Goal: Task Accomplishment & Management: Use online tool/utility

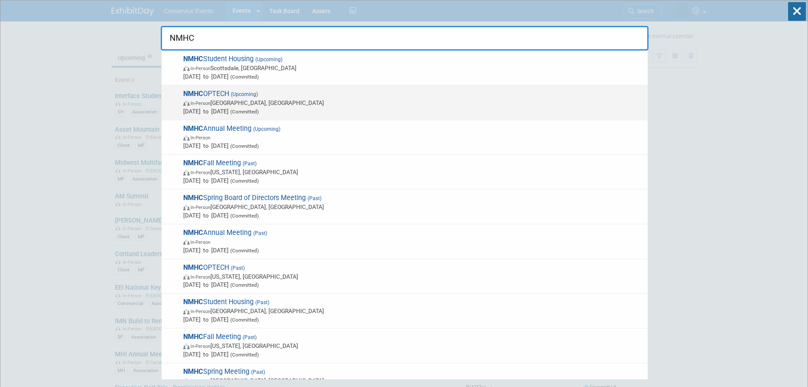
type input "NMHC"
click at [227, 106] on span "In-Person [GEOGRAPHIC_DATA], [GEOGRAPHIC_DATA]" at bounding box center [413, 102] width 460 height 8
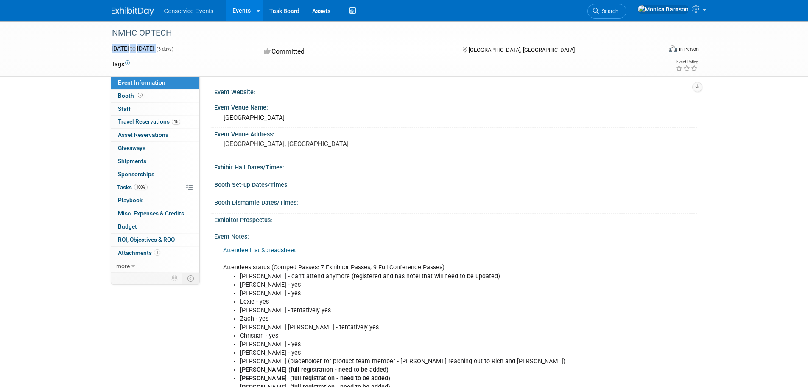
drag, startPoint x: 193, startPoint y: 47, endPoint x: 110, endPoint y: 49, distance: 83.2
click at [110, 49] on div "Nov 17, 2025 to Nov 19, 2025 (3 days) Nov 17, 2025 to Nov 19, 2025" at bounding box center [180, 48] width 150 height 8
copy div "Nov 17, 2025 to Nov 19, 2025"
click at [619, 9] on span "Search" at bounding box center [609, 11] width 20 height 6
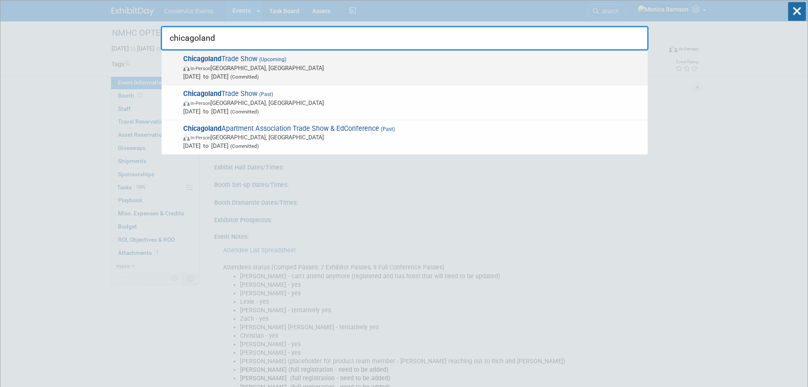
type input "chicagoland"
click at [241, 69] on span "In-Person Oakbrook Terrace, IL" at bounding box center [413, 68] width 460 height 8
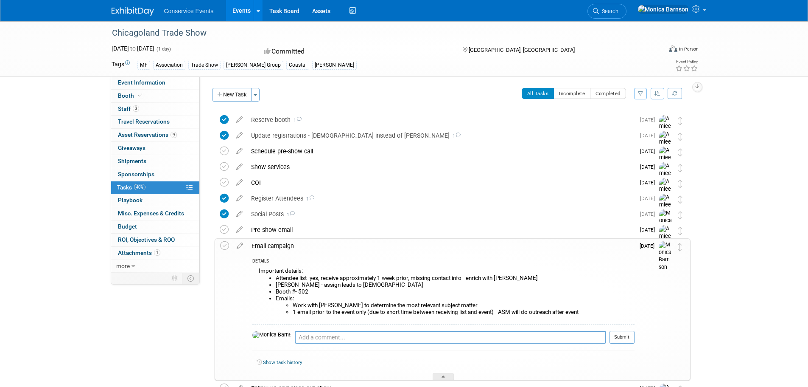
click at [157, 28] on div "Chicagoland Trade Show" at bounding box center [379, 32] width 540 height 15
copy div "Chicagoland Trade Show"
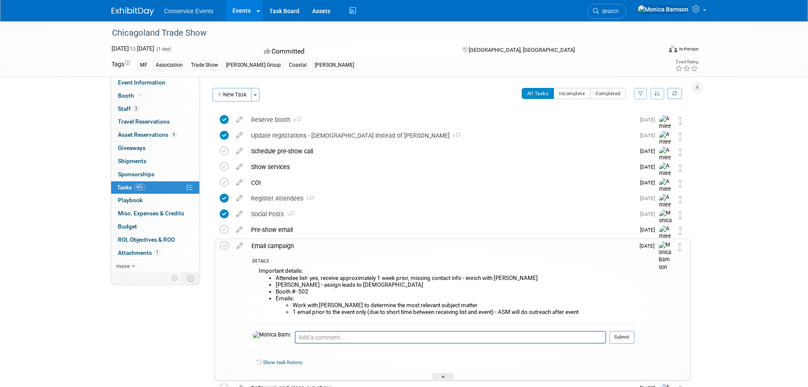
drag, startPoint x: 482, startPoint y: 306, endPoint x: 256, endPoint y: 266, distance: 229.7
click at [256, 266] on div "Important details: Attendee list- yes, receive approximately 1 week prior, miss…" at bounding box center [443, 294] width 382 height 58
copy div "Important details: Attendee list- yes, receive approximately 1 week prior, miss…"
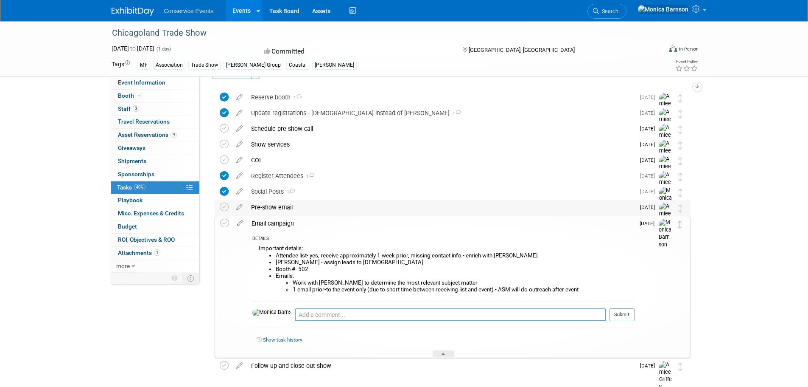
scroll to position [62, 0]
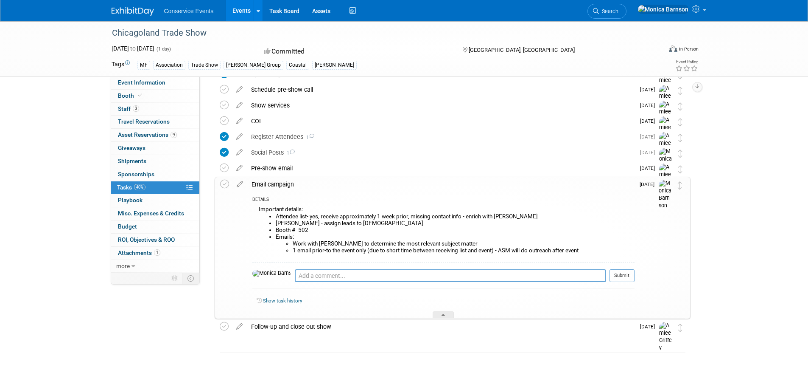
click at [314, 244] on li "Work with [PERSON_NAME] to determine the most relevant subject matter" at bounding box center [464, 243] width 342 height 7
drag, startPoint x: 516, startPoint y: 216, endPoint x: 275, endPoint y: 216, distance: 241.4
click at [275, 216] on ul "Attendee list- yes, receive approximately 1 week prior, missing contact info - …" at bounding box center [447, 233] width 376 height 41
drag, startPoint x: 366, startPoint y: 224, endPoint x: 276, endPoint y: 218, distance: 89.7
click at [276, 218] on ul "Attendee list- yes, receive approximately 1 week prior, missing contact info - …" at bounding box center [447, 233] width 376 height 41
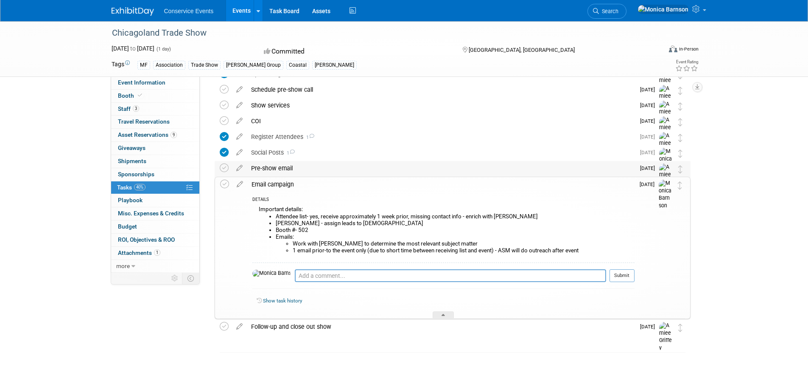
copy ul "Attendee list- yes, receive approximately 1 week prior, missing contact info - …"
click at [454, 244] on li "Work with [PERSON_NAME] to determine the most relevant subject matter" at bounding box center [464, 243] width 342 height 7
drag, startPoint x: 593, startPoint y: 251, endPoint x: 252, endPoint y: 209, distance: 342.9
click at [252, 209] on div "Important details: Attendee list- yes, receive approximately 1 week prior, miss…" at bounding box center [443, 233] width 382 height 58
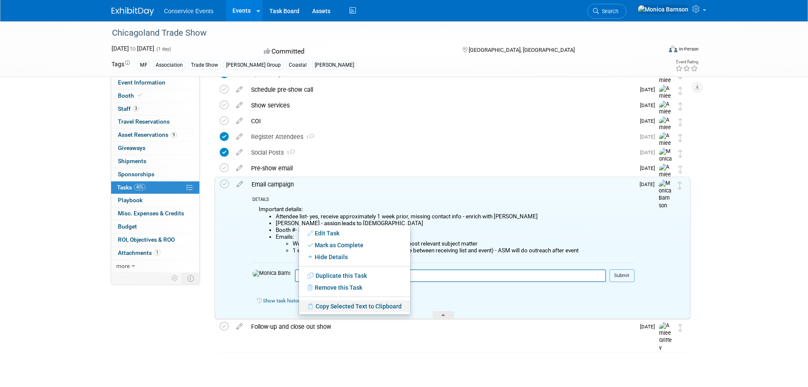
click at [347, 303] on link "Copy Selected Text to Clipboard" at bounding box center [354, 306] width 111 height 12
copy div "Important details: Attendee list- yes, receive approximately 1 week prior, miss…"
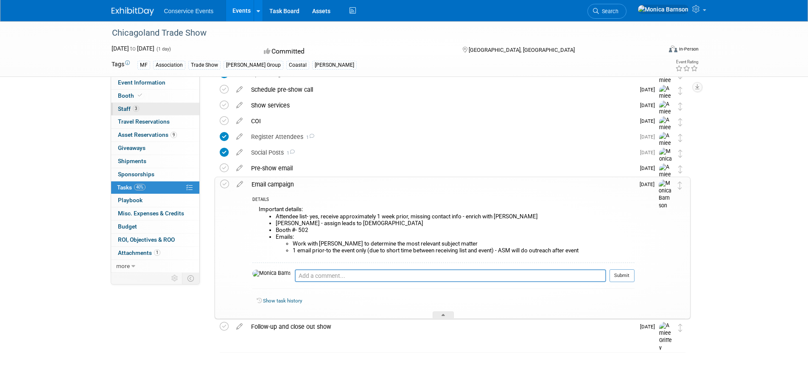
click at [169, 106] on link "3 Staff 3" at bounding box center [155, 109] width 88 height 13
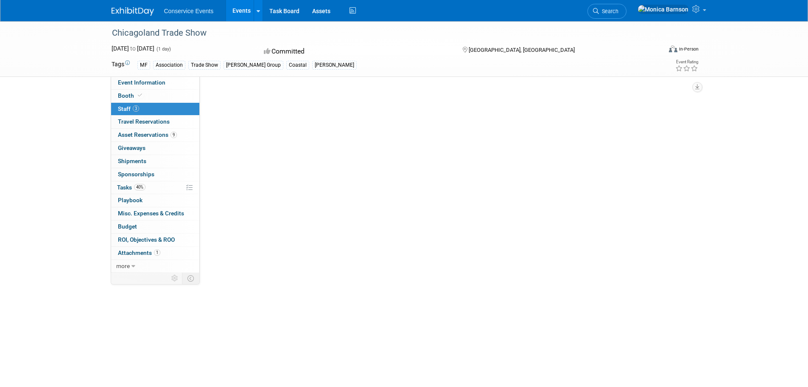
scroll to position [0, 0]
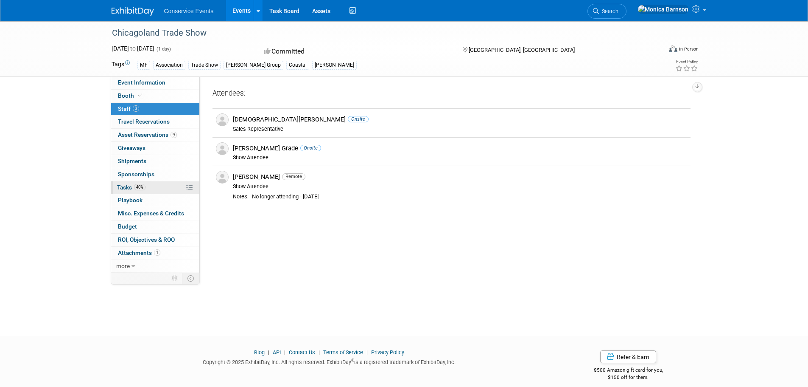
click at [169, 186] on link "40% Tasks 40%" at bounding box center [155, 187] width 88 height 13
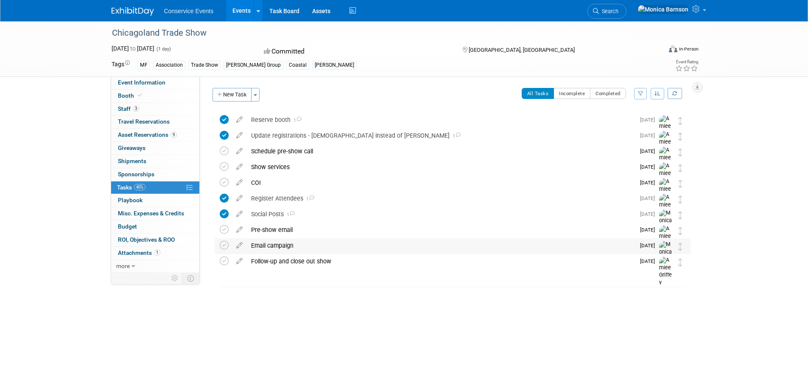
click at [340, 246] on div "Email campaign" at bounding box center [441, 245] width 388 height 14
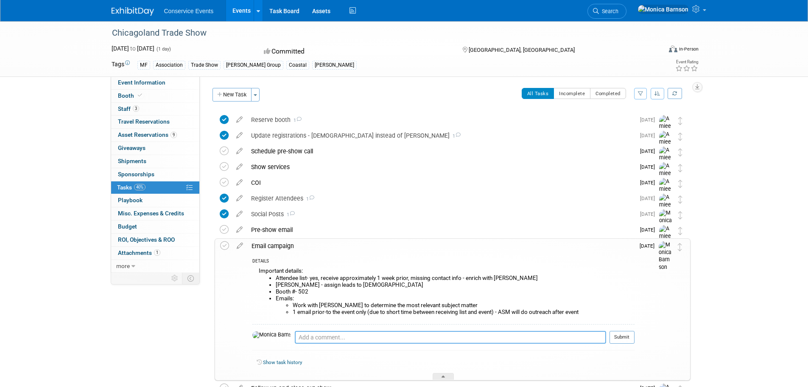
click at [347, 333] on textarea at bounding box center [450, 337] width 311 height 13
paste textarea "[URL][DOMAIN_NAME]"
type textarea "[URL][DOMAIN_NAME]"
click at [615, 336] on button "Submit" at bounding box center [622, 337] width 25 height 13
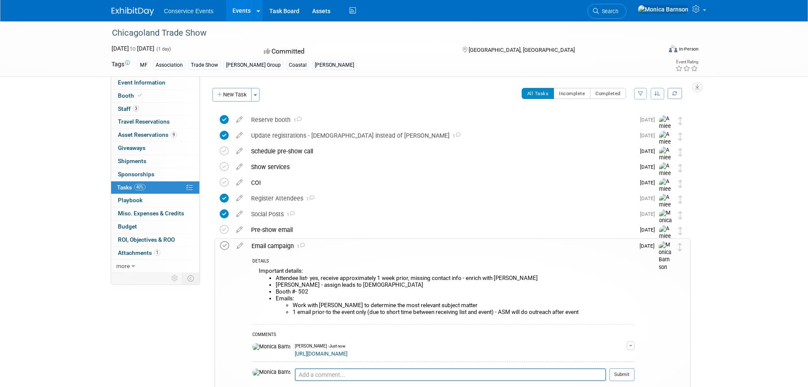
click at [222, 248] on icon at bounding box center [224, 245] width 9 height 9
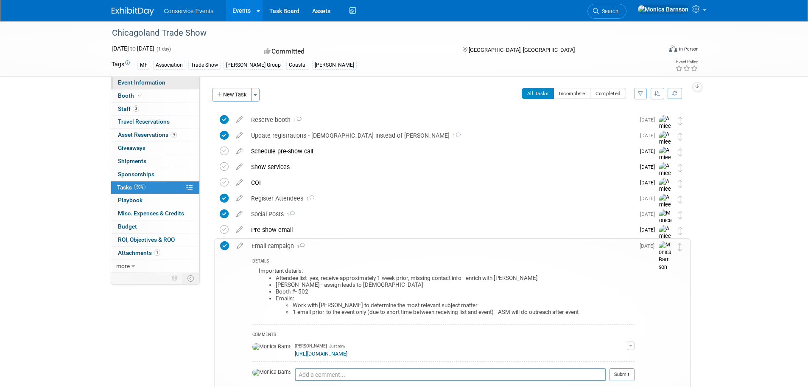
click at [144, 83] on span "Event Information" at bounding box center [142, 82] width 48 height 7
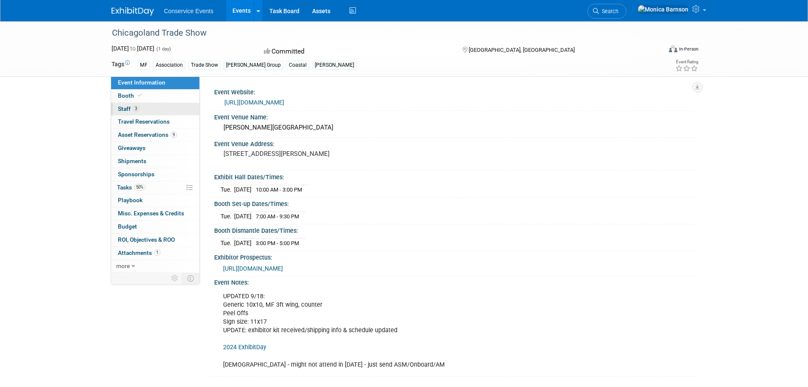
click at [151, 110] on link "3 Staff 3" at bounding box center [155, 109] width 88 height 13
click at [53, 141] on div "Chicagoland Trade Show Oct 14, 2025 to Oct 14, 2025 (1 day) Oct 14, 2025 to Oct…" at bounding box center [404, 207] width 808 height 372
